Goal: Task Accomplishment & Management: Complete application form

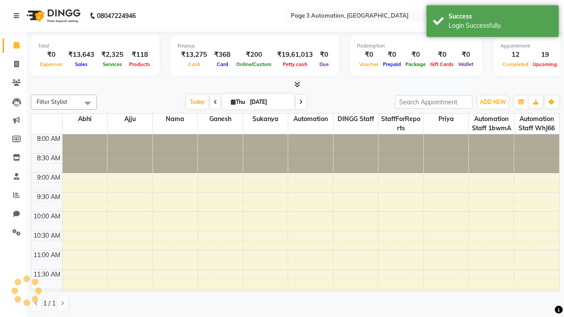
select select "en"
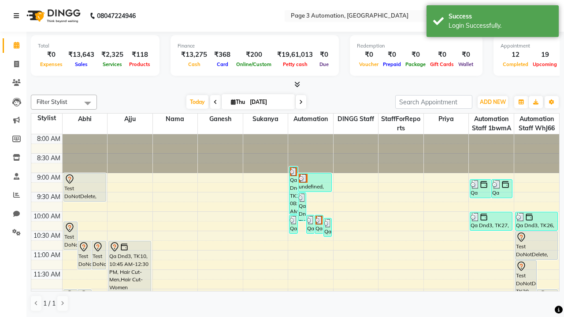
click at [18, 16] on icon at bounding box center [16, 16] width 5 height 6
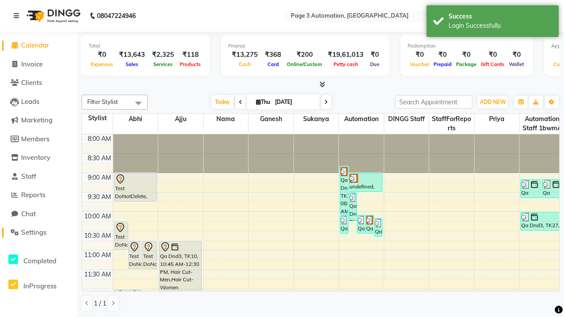
click at [38, 233] on span "Settings" at bounding box center [33, 232] width 25 height 8
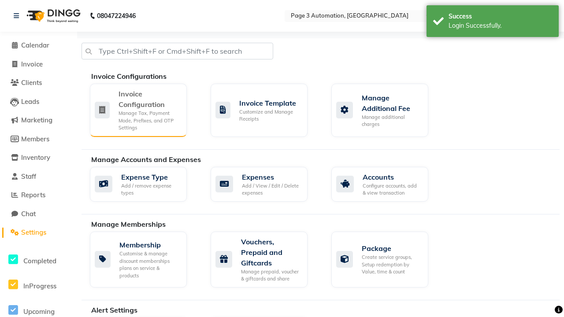
click at [138, 110] on div "Manage Tax, Payment Mode, Prefixes, and OTP Settings" at bounding box center [149, 121] width 61 height 22
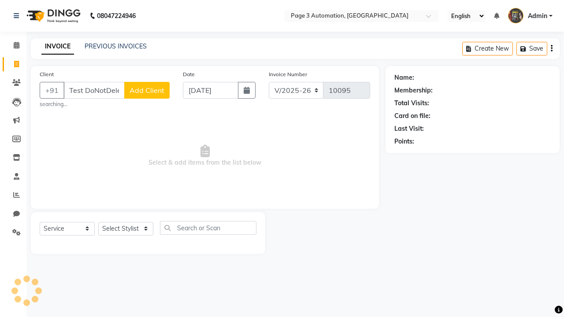
select select "2774"
select select "service"
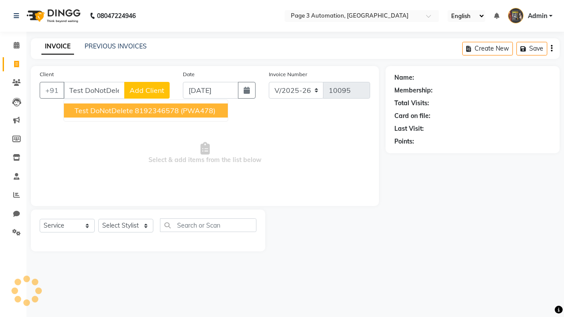
click at [147, 111] on ngb-highlight "8192346578" at bounding box center [157, 110] width 44 height 9
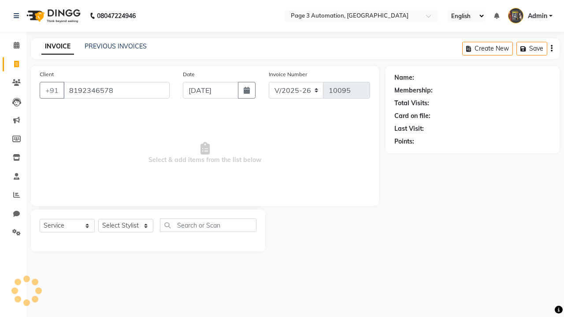
type input "8192346578"
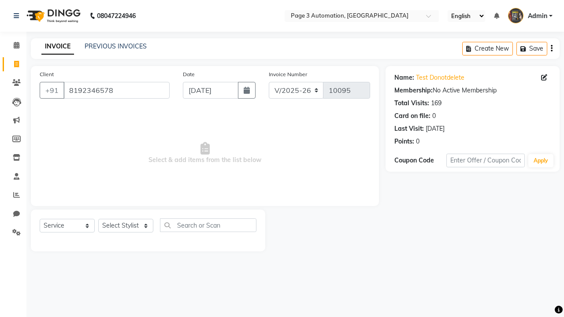
select select "712"
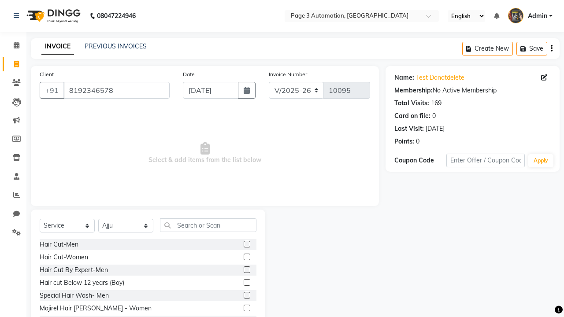
click at [246, 270] on label at bounding box center [247, 270] width 7 height 7
click at [246, 270] on input "checkbox" at bounding box center [247, 270] width 6 height 6
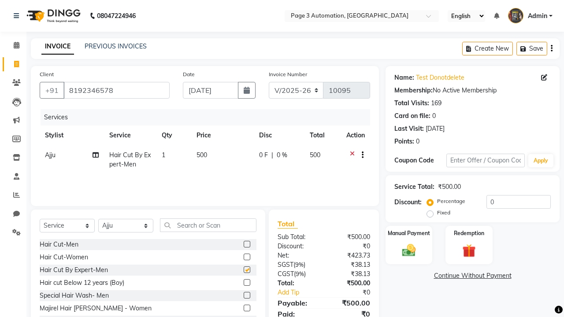
checkbox input "false"
